Goal: Task Accomplishment & Management: Use online tool/utility

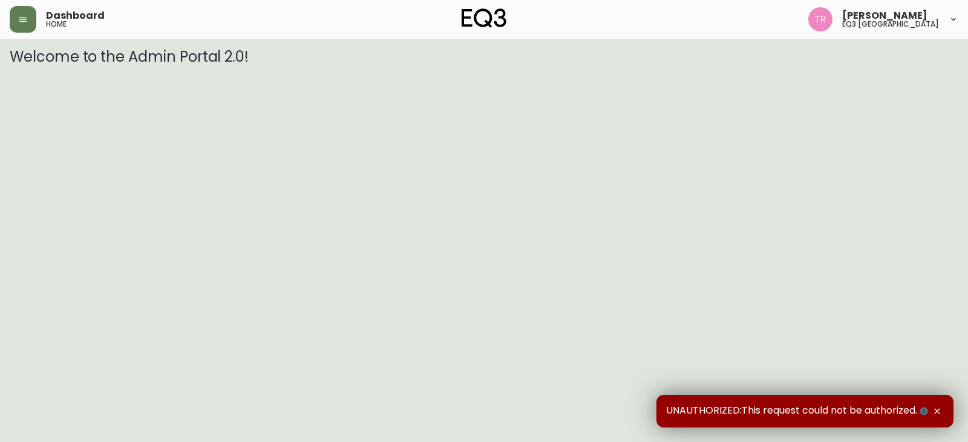
click at [39, 15] on div "Dashboard home" at bounding box center [168, 19] width 316 height 27
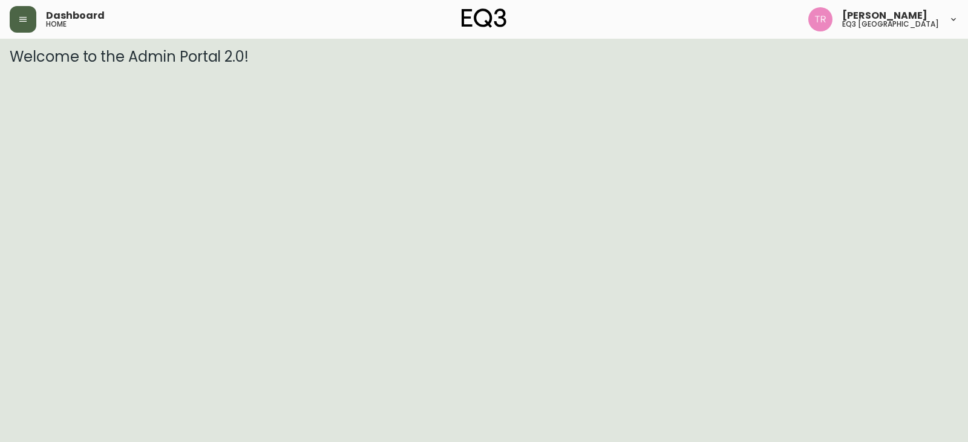
click at [31, 21] on button "button" at bounding box center [23, 19] width 27 height 27
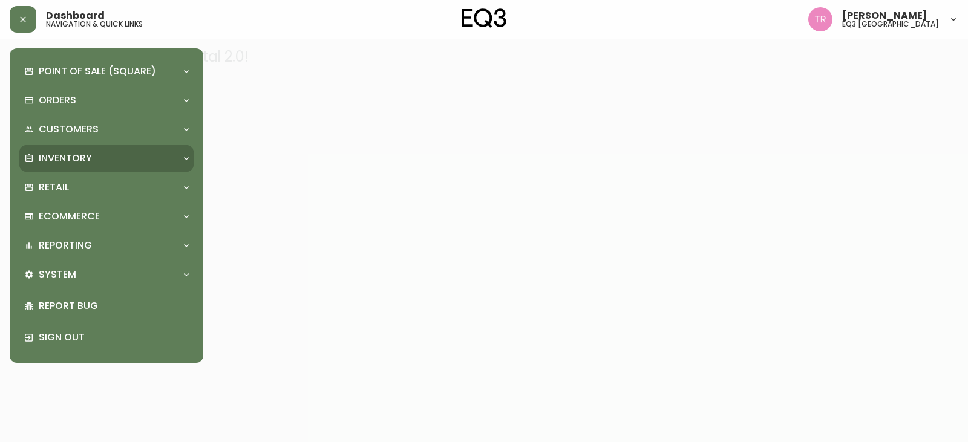
click at [75, 152] on p "Inventory" at bounding box center [65, 158] width 53 height 13
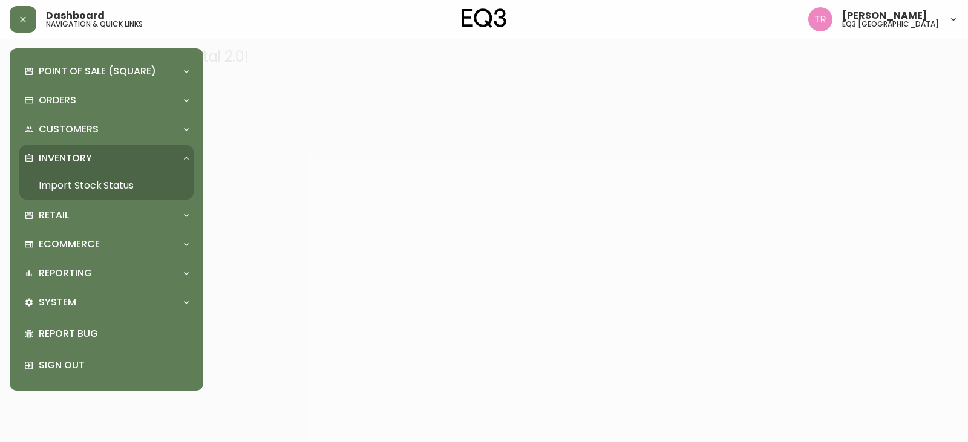
click at [111, 184] on link "Import Stock Status" at bounding box center [106, 186] width 174 height 28
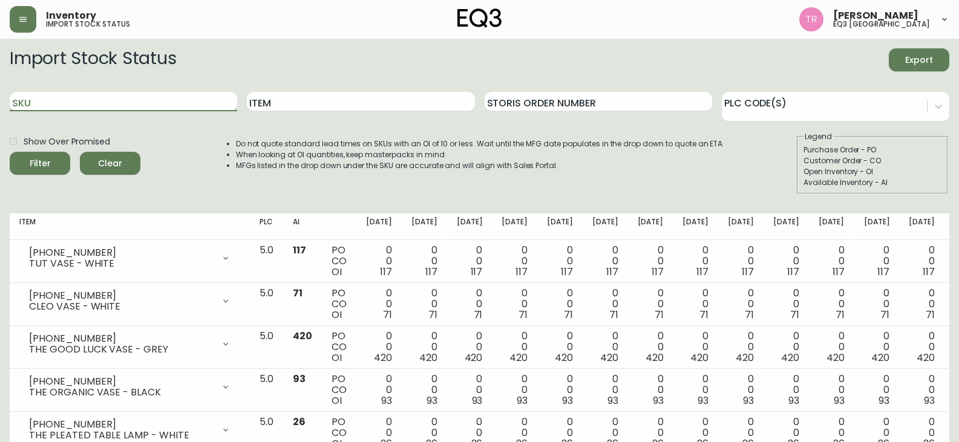
click at [155, 103] on input "SKU" at bounding box center [123, 101] width 227 height 19
click at [10, 152] on button "Filter" at bounding box center [40, 163] width 60 height 23
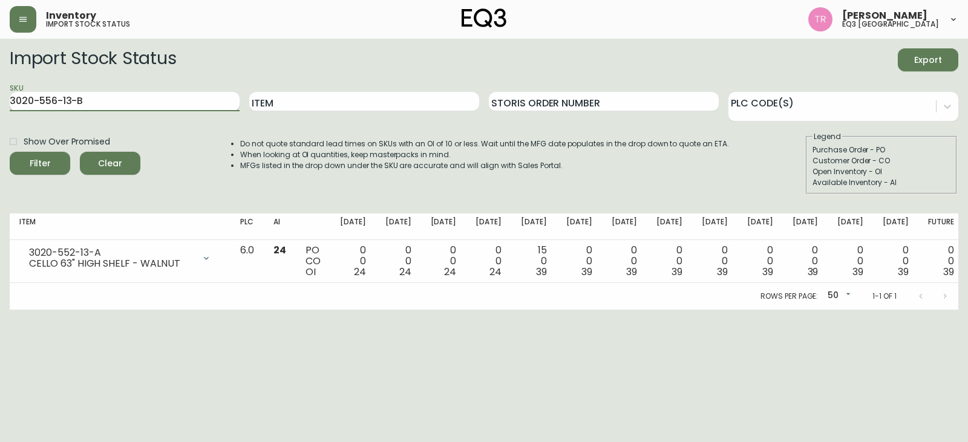
type input "3020-556-13-B"
click at [10, 152] on button "Filter" at bounding box center [40, 163] width 60 height 23
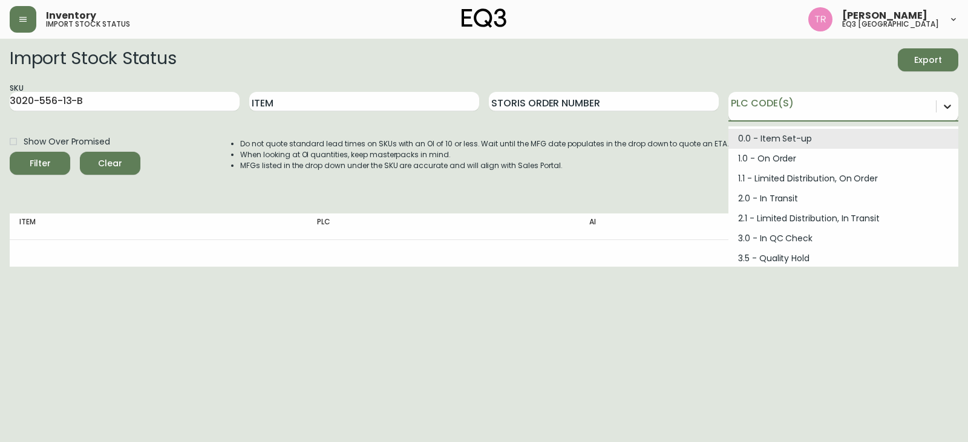
click at [944, 111] on icon at bounding box center [947, 106] width 12 height 12
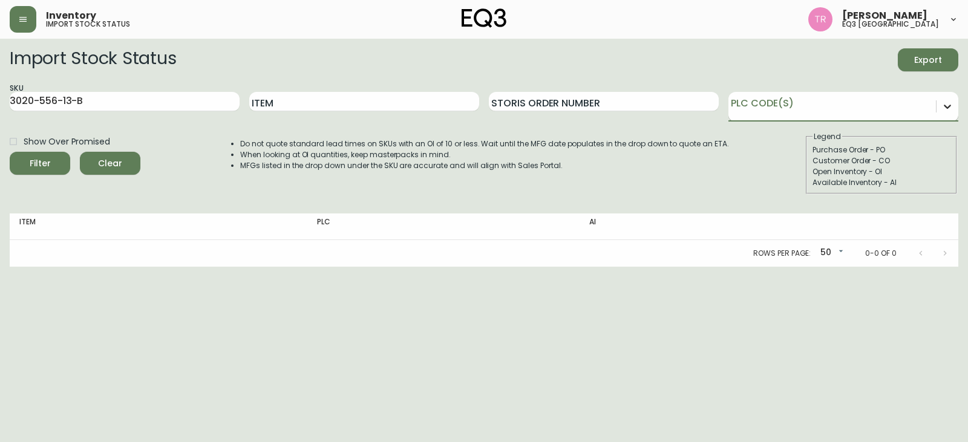
click at [940, 104] on div at bounding box center [947, 107] width 22 height 22
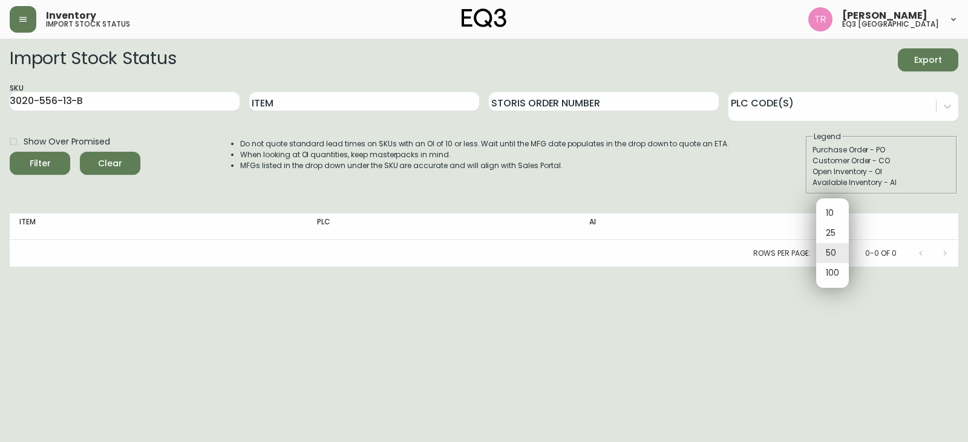
click at [845, 250] on body "Inventory import stock status [PERSON_NAME] eq3 [GEOGRAPHIC_DATA] Import Stock …" at bounding box center [484, 133] width 968 height 267
click at [840, 274] on li "100" at bounding box center [832, 273] width 33 height 20
click at [841, 250] on body "Inventory import stock status [PERSON_NAME] eq3 [GEOGRAPHIC_DATA] Import Stock …" at bounding box center [484, 133] width 968 height 267
click at [835, 235] on li "50" at bounding box center [830, 233] width 33 height 20
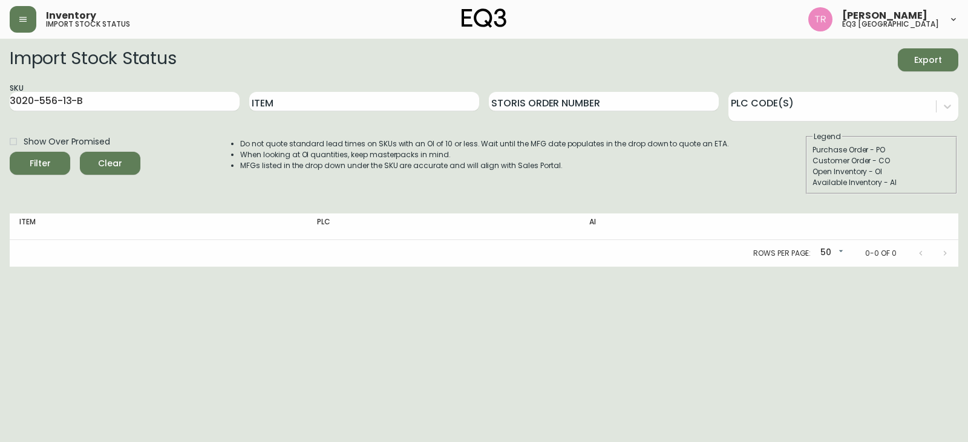
click at [943, 258] on div at bounding box center [933, 253] width 48 height 24
click at [945, 254] on div at bounding box center [933, 253] width 48 height 24
